Goal: Information Seeking & Learning: Learn about a topic

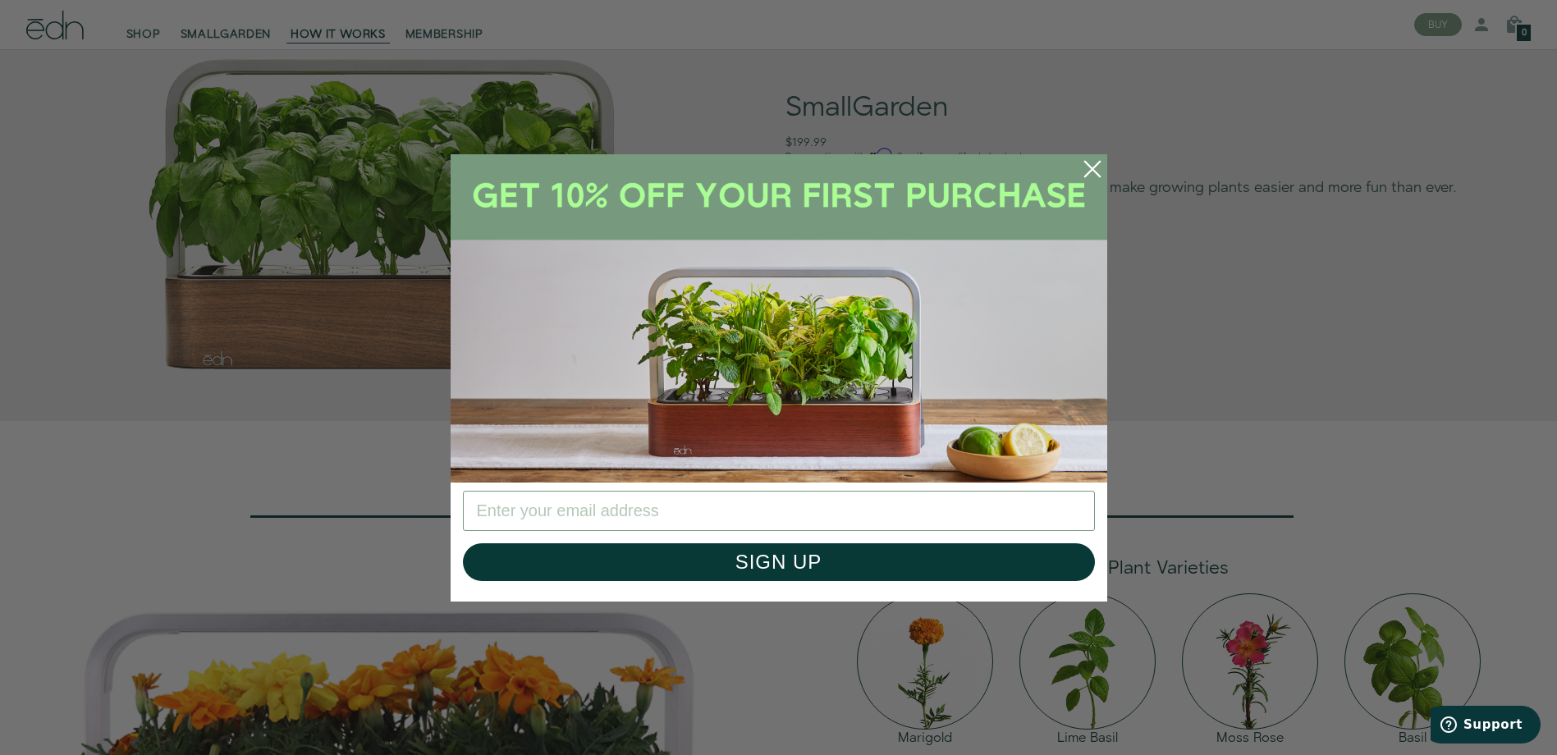
scroll to position [1395, 0]
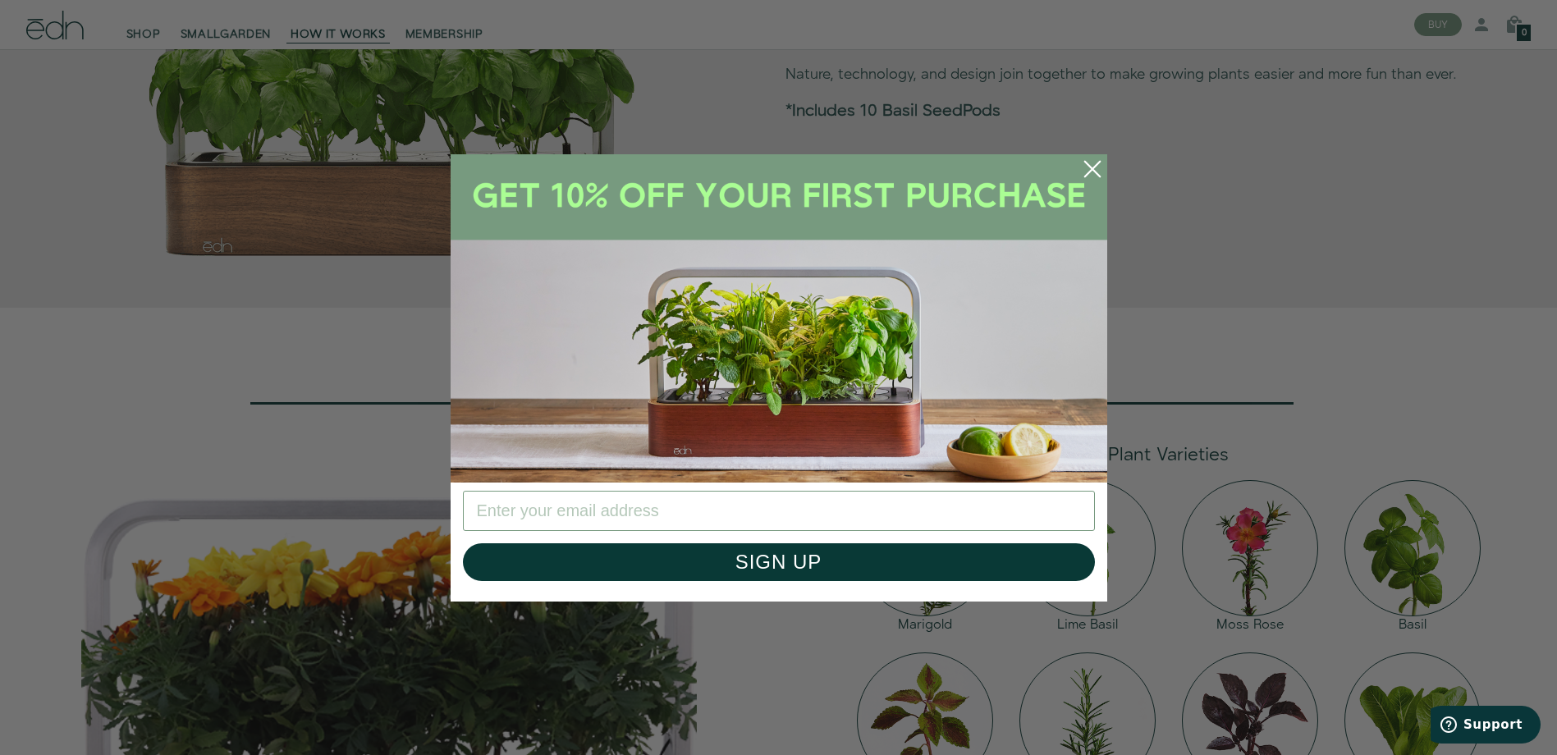
click at [1083, 176] on circle "Close dialog" at bounding box center [1092, 169] width 36 height 36
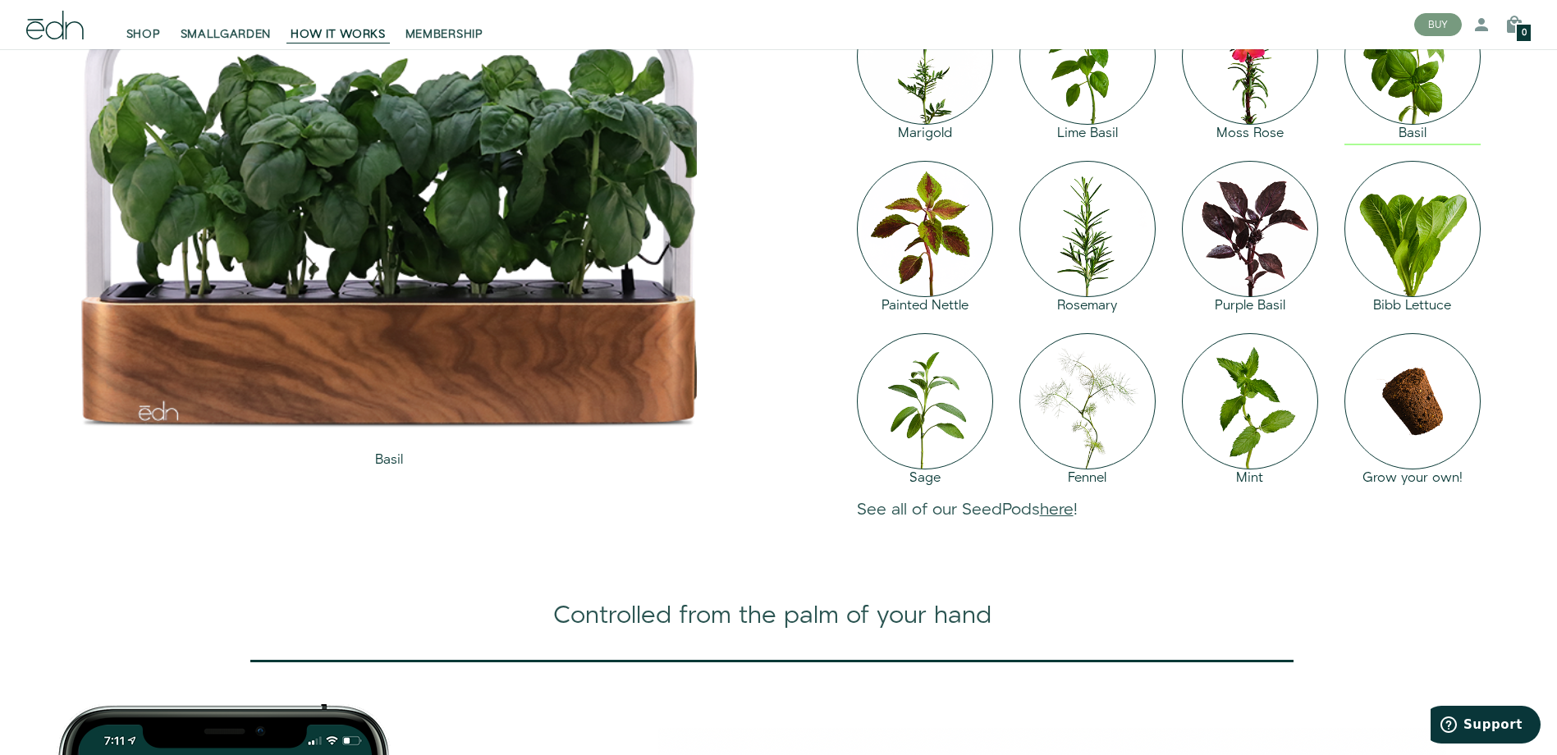
scroll to position [1970, 0]
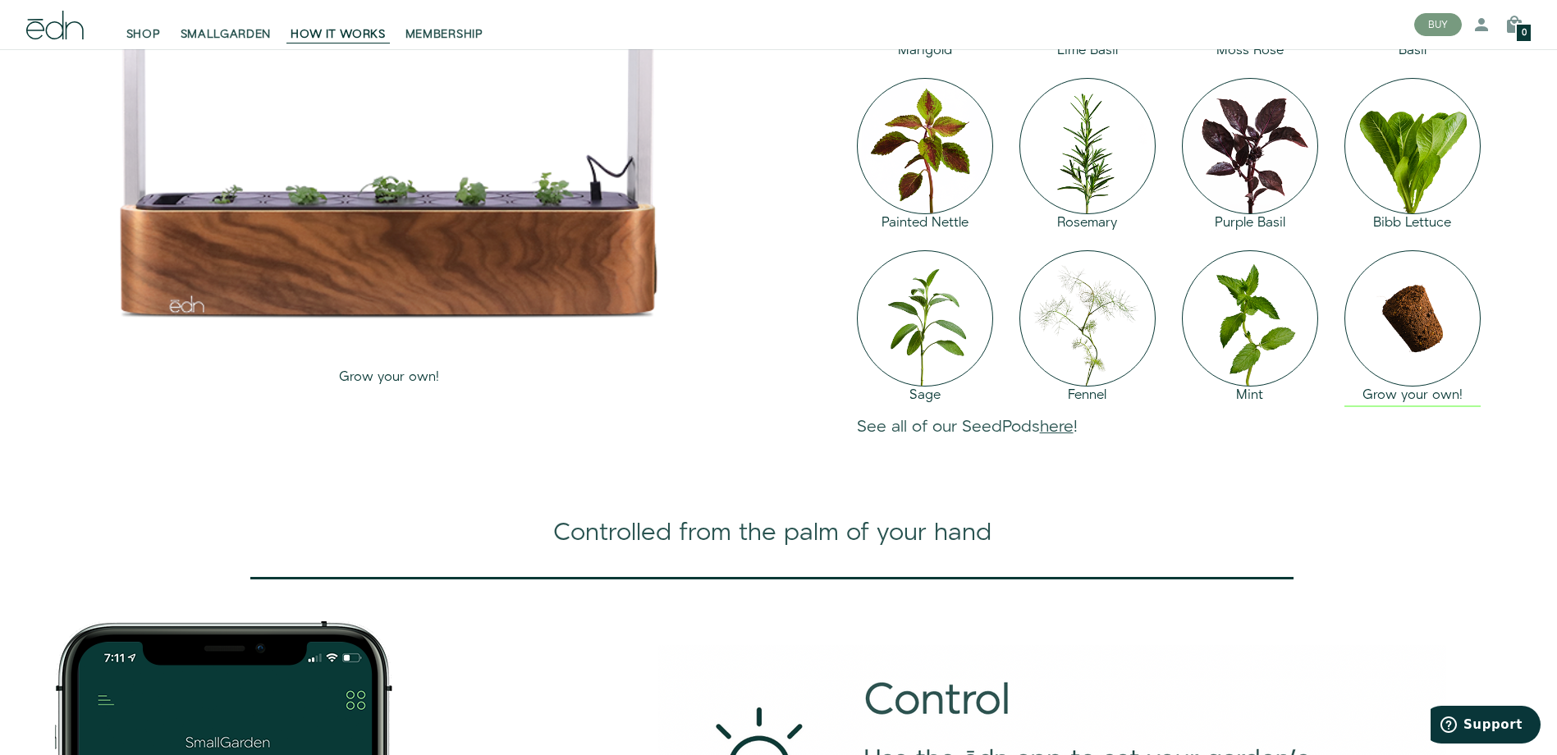
click at [1400, 387] on img at bounding box center [1412, 318] width 136 height 136
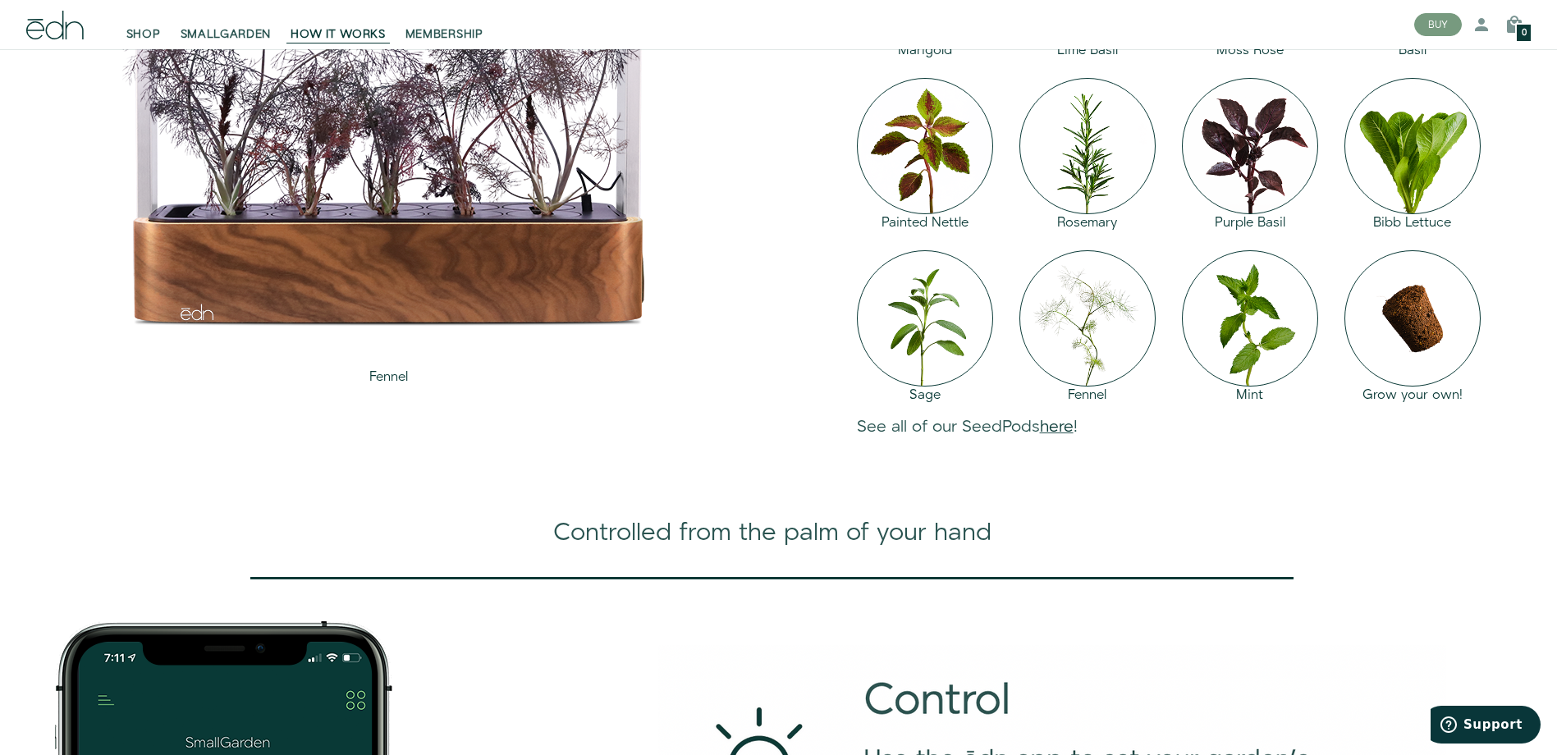
click at [1064, 438] on link "here" at bounding box center [1057, 426] width 34 height 23
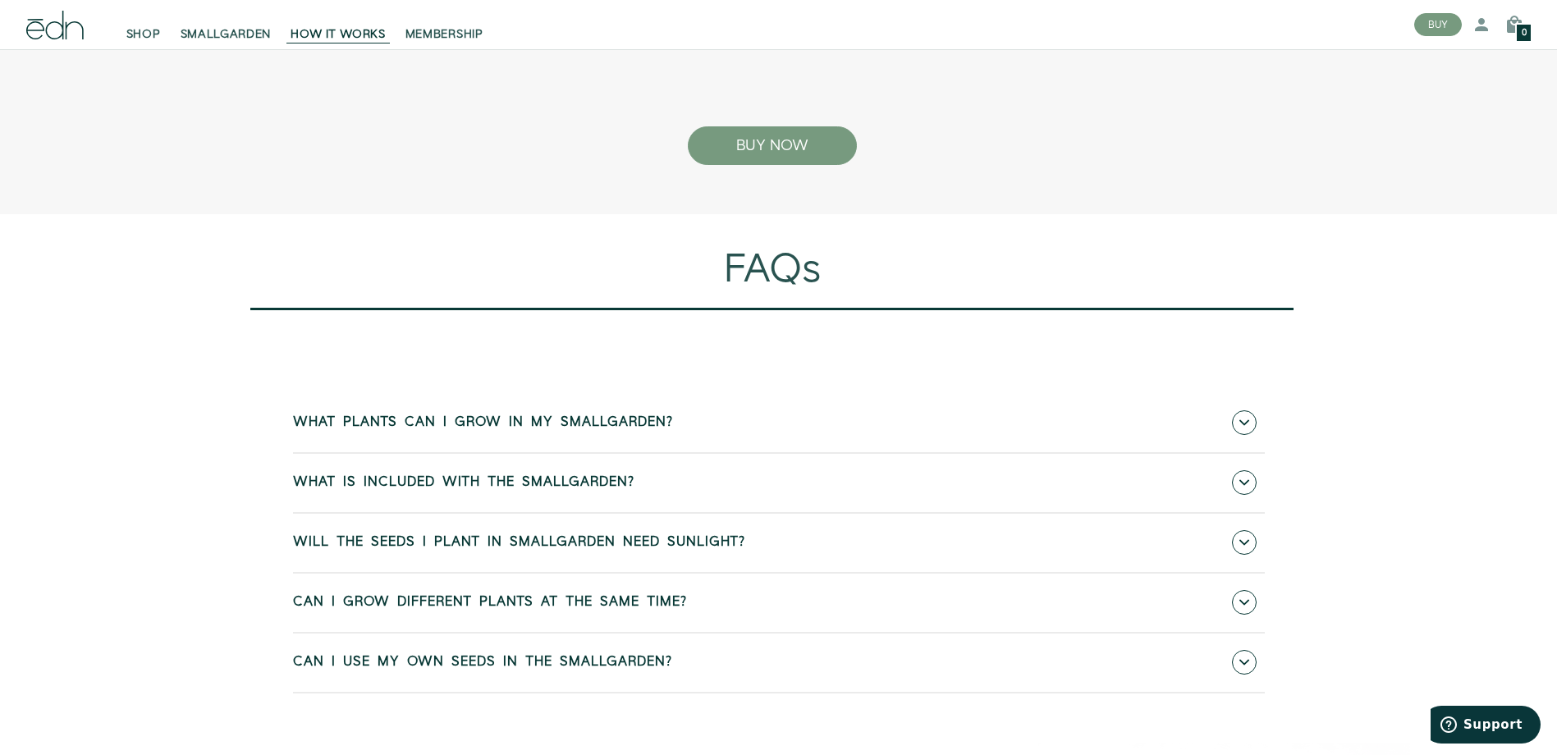
scroll to position [6976, 0]
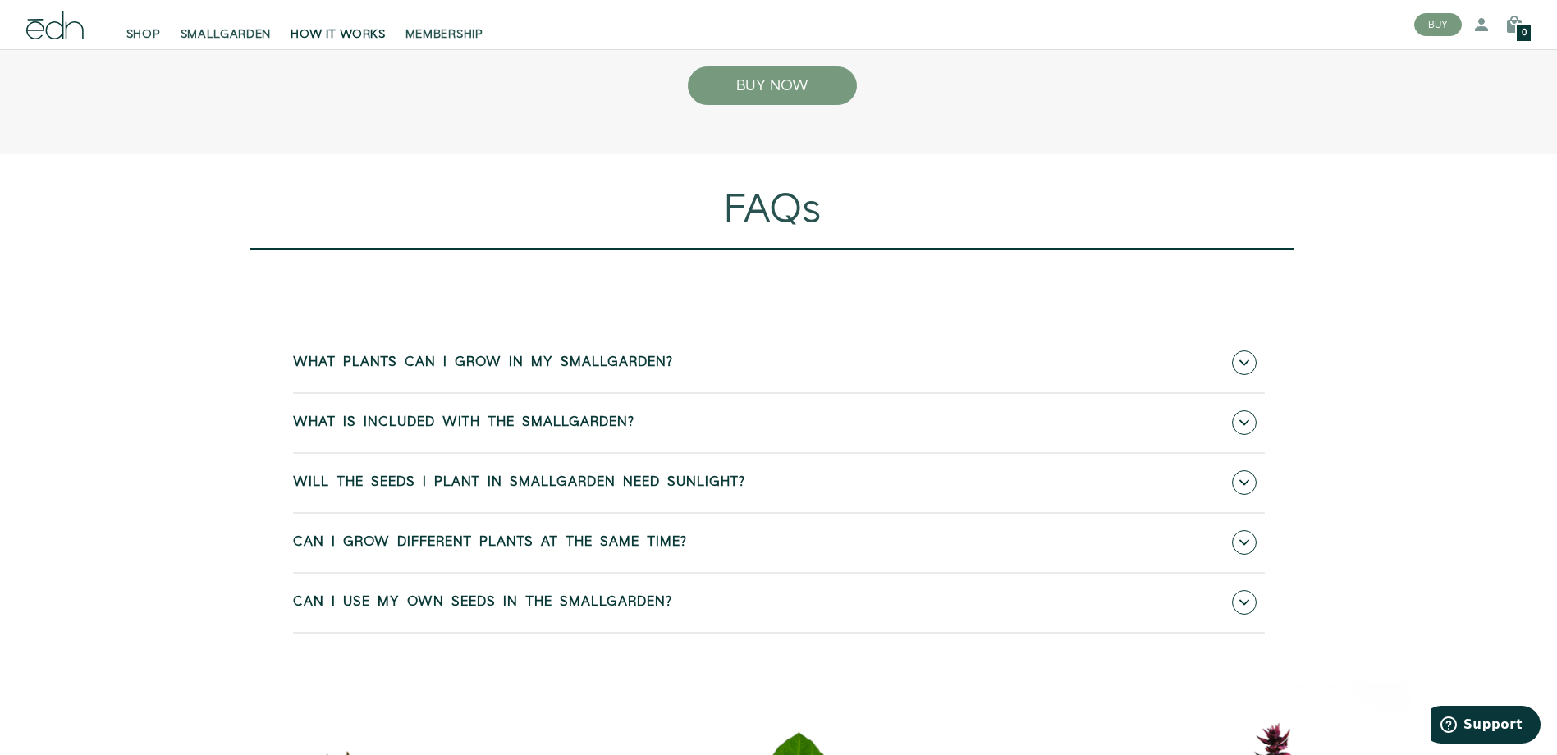
click at [745, 392] on link "What plants can I grow in my SmallGarden?" at bounding box center [779, 363] width 972 height 58
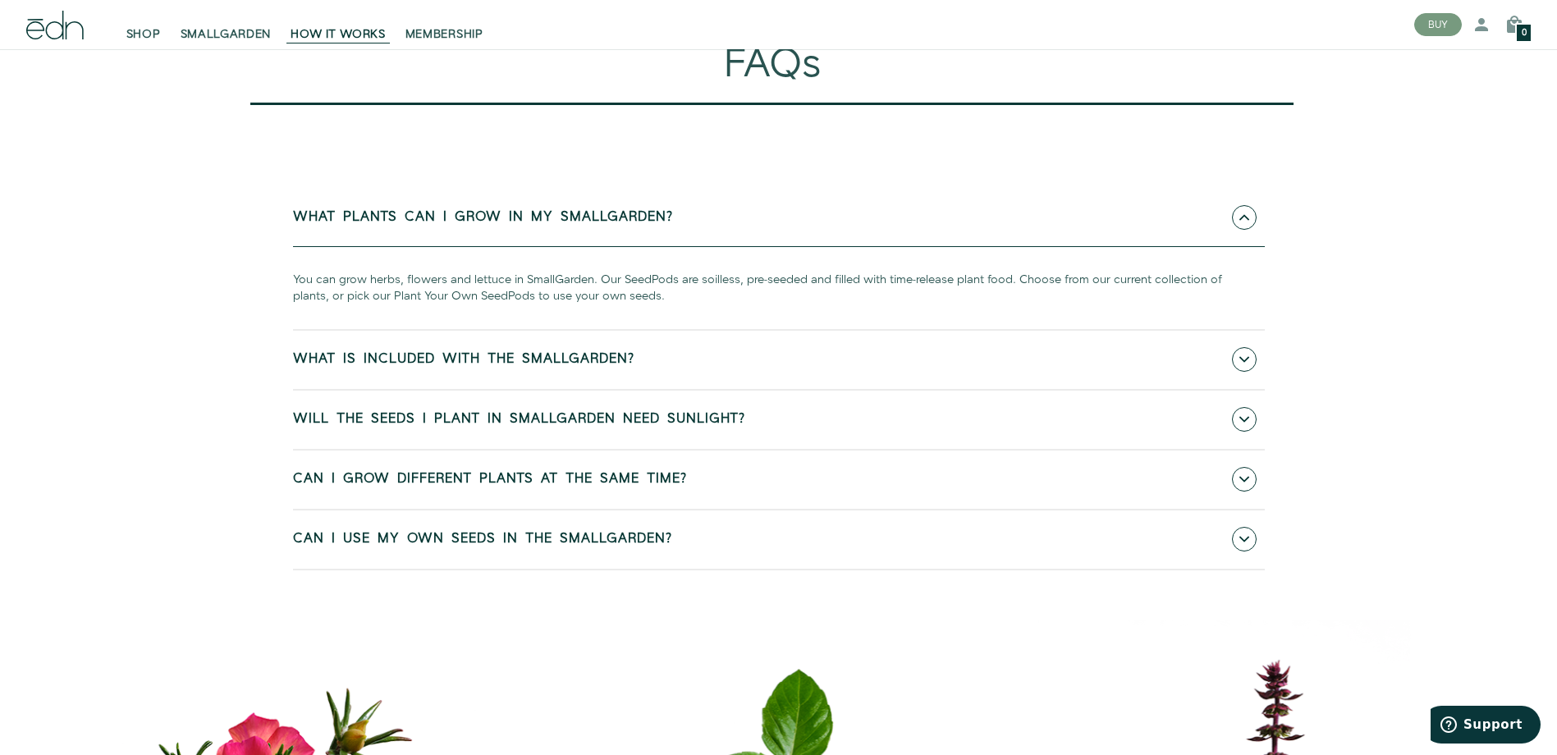
scroll to position [7222, 0]
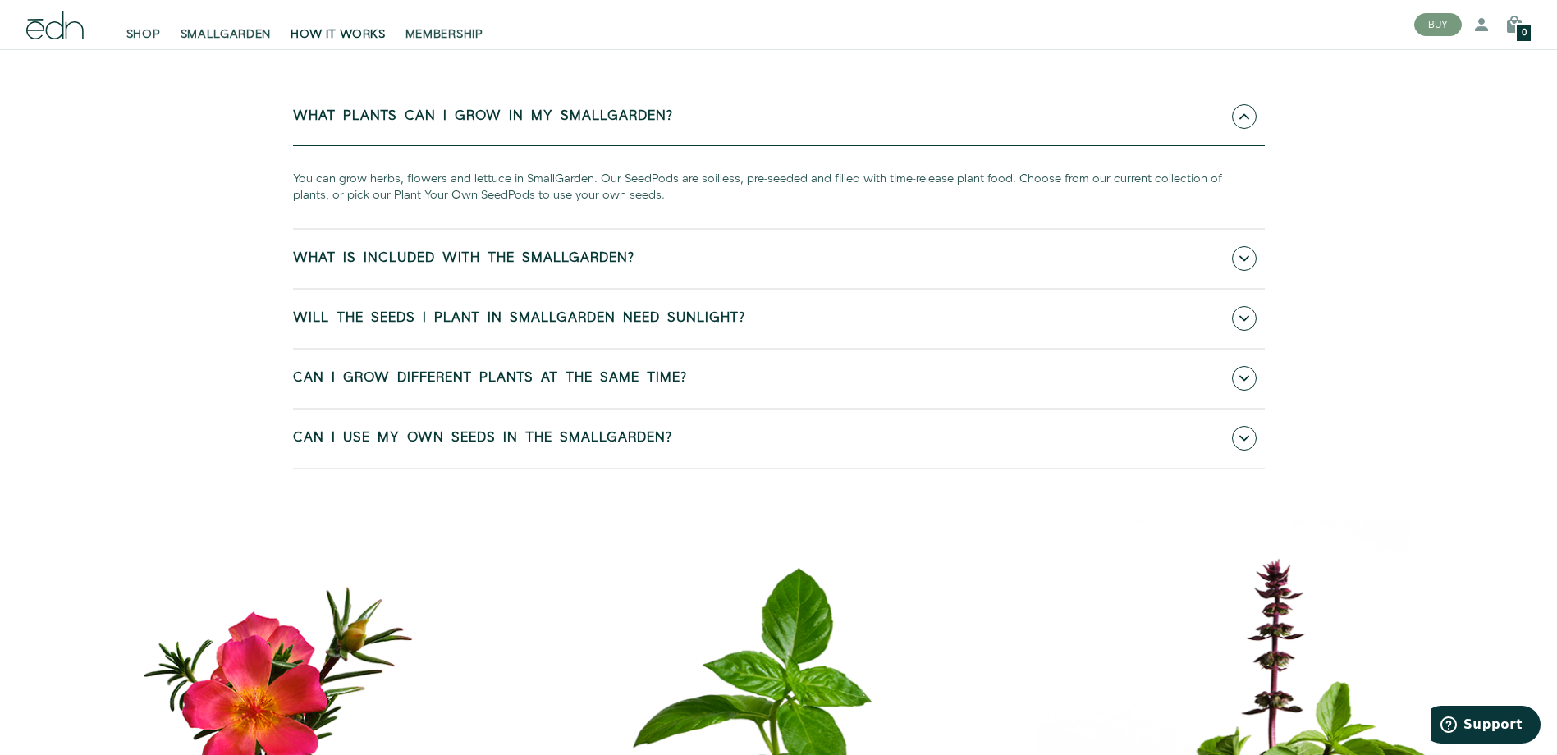
click at [784, 348] on link "Will the seeds I plant in SmallGarden need sunlight?" at bounding box center [779, 319] width 972 height 58
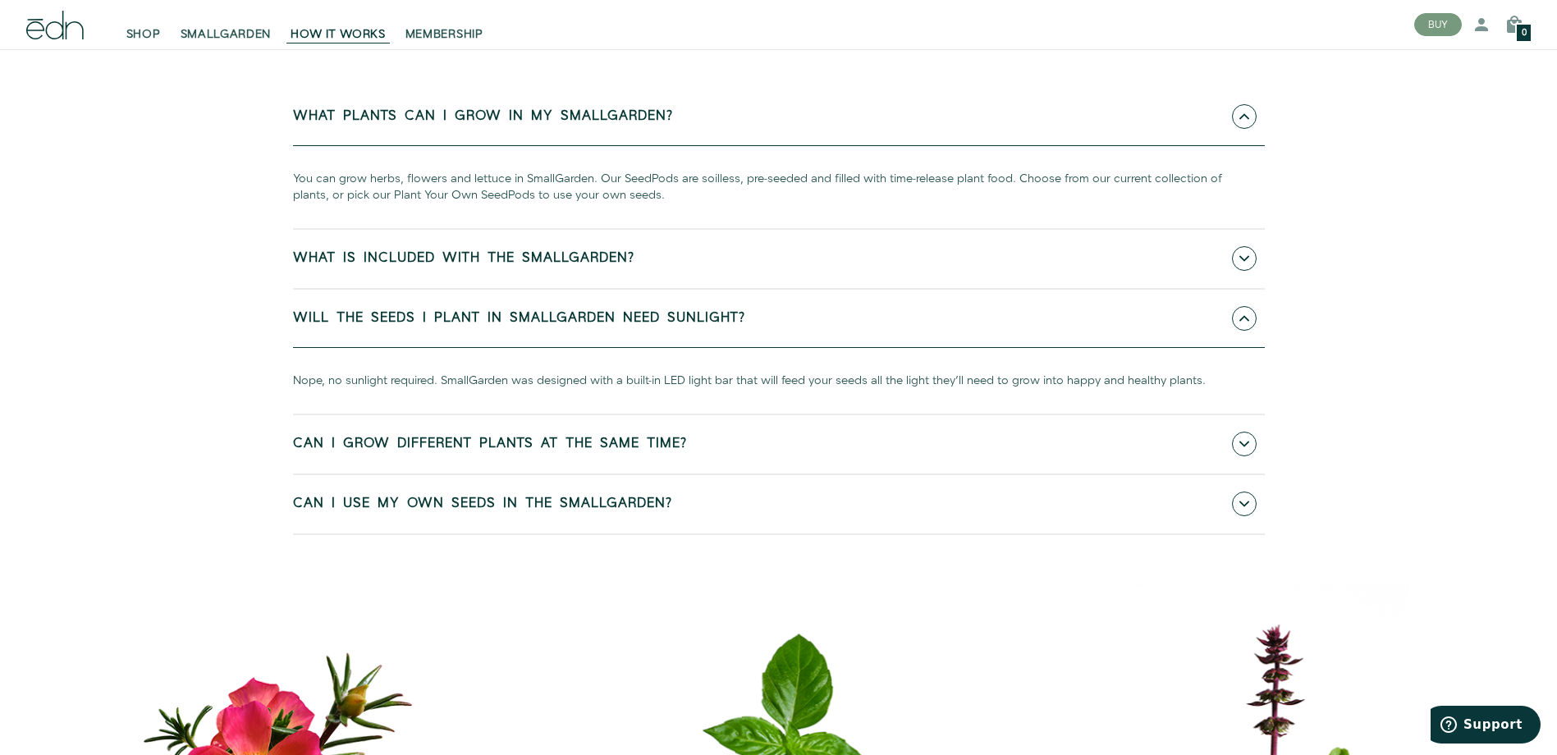
click at [811, 474] on link "Can I grow different plants at the same time?" at bounding box center [779, 444] width 972 height 58
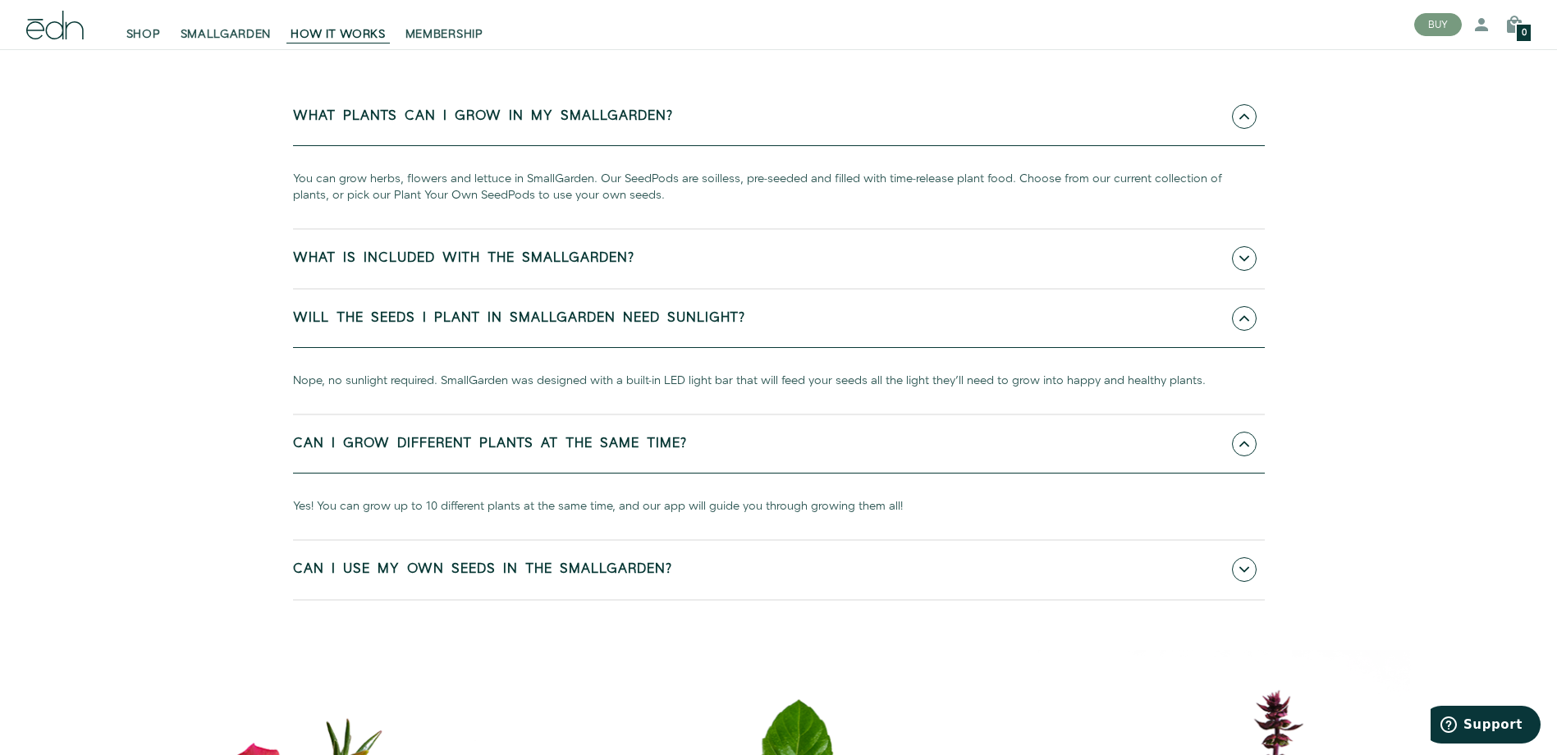
scroll to position [7468, 0]
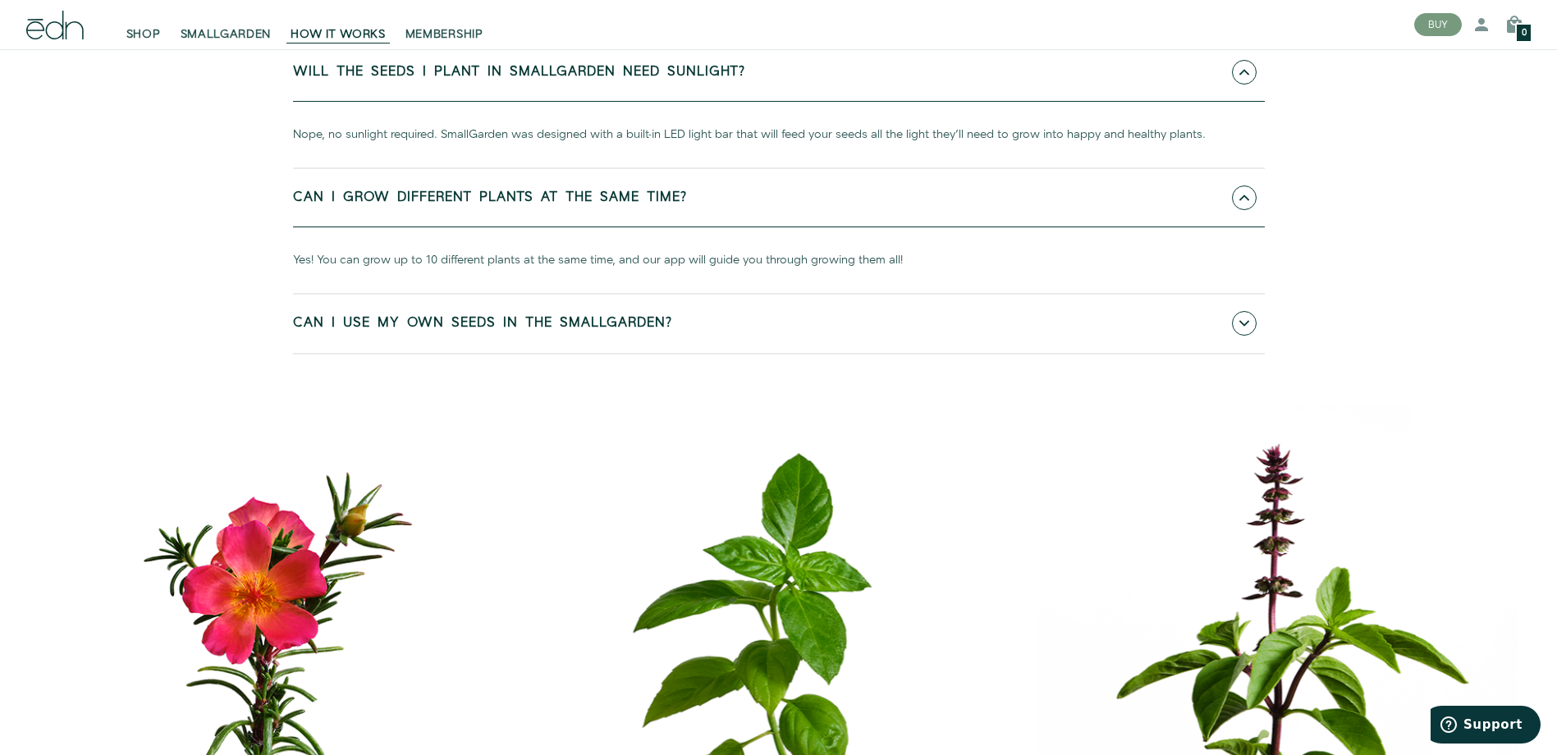
click at [1140, 353] on link "Can I use my own seeds in the SmallGarden?" at bounding box center [779, 324] width 972 height 58
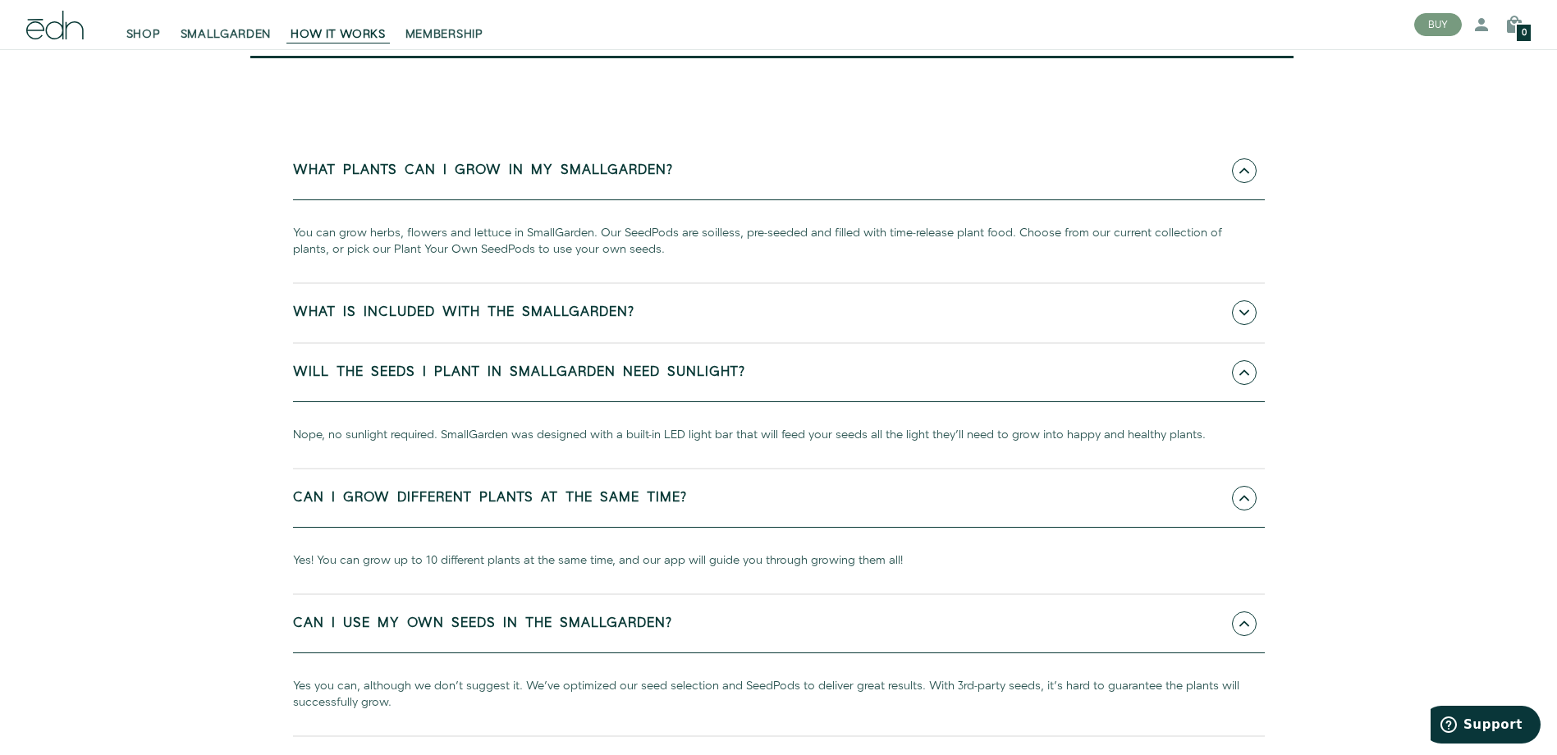
scroll to position [7058, 0]
